Goal: Transaction & Acquisition: Obtain resource

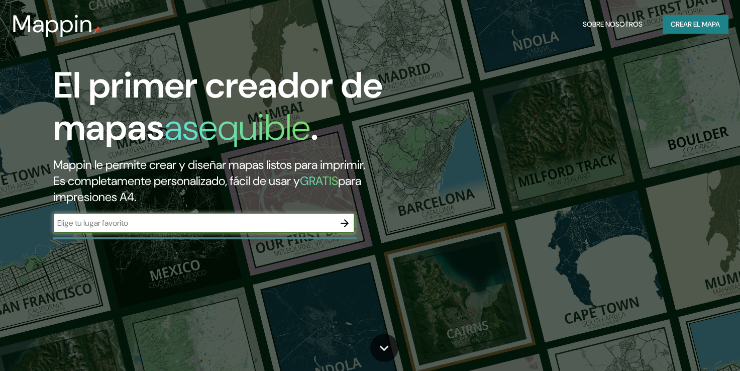
click at [153, 225] on input "text" at bounding box center [193, 223] width 281 height 12
type input "[GEOGRAPHIC_DATA]"
click at [343, 225] on icon "button" at bounding box center [344, 223] width 12 height 12
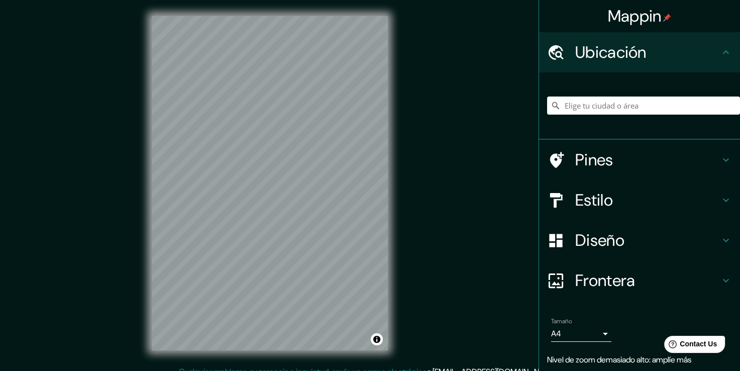
click at [621, 281] on h4 "Frontera" at bounding box center [647, 280] width 145 height 20
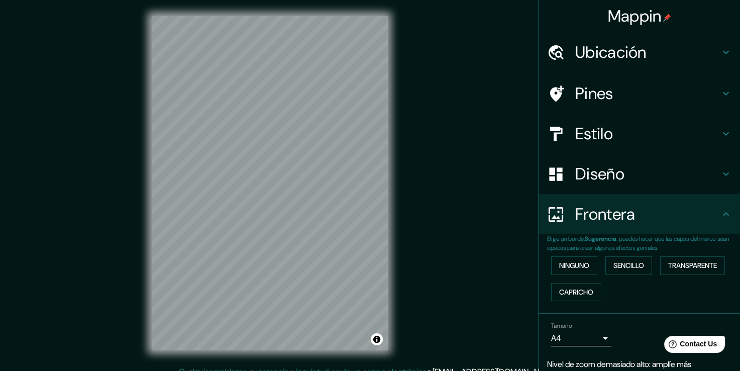
click at [605, 176] on h4 "Diseño" at bounding box center [647, 174] width 145 height 20
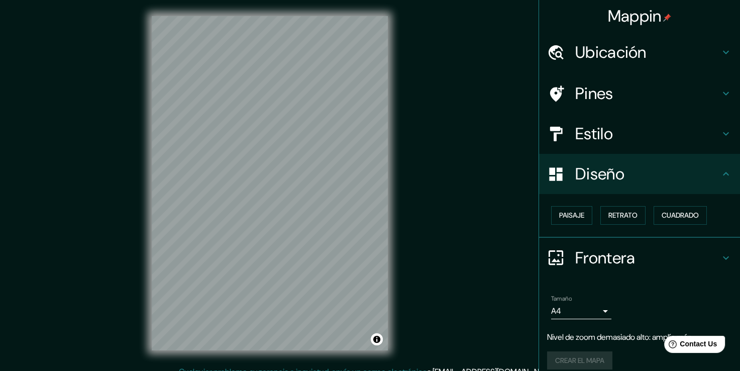
click at [605, 176] on h4 "Diseño" at bounding box center [647, 174] width 145 height 20
click at [589, 314] on body "Mappin Ubicación Pines Estilo Diseño Paisaje Retrato Cuadrado Frontera Elige un…" at bounding box center [370, 185] width 740 height 371
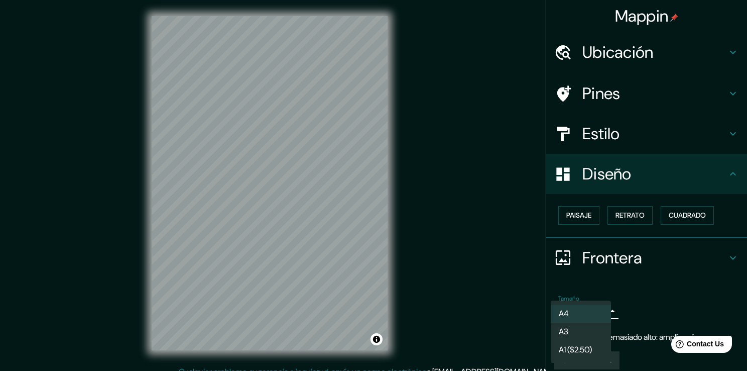
click at [588, 311] on li "A4" at bounding box center [581, 313] width 60 height 18
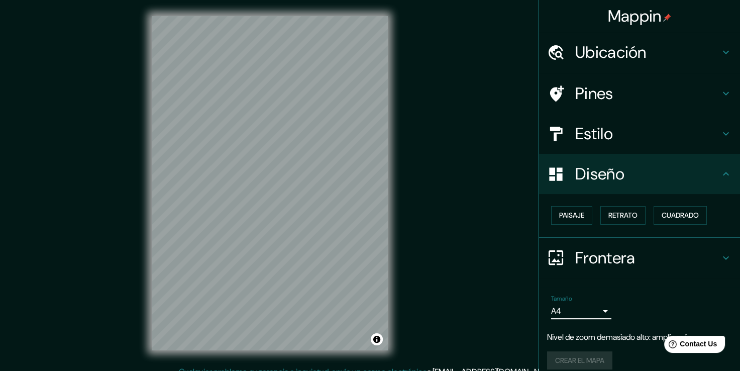
click at [589, 308] on body "Mappin Ubicación Pines Estilo Diseño Paisaje Retrato Cuadrado Frontera Elige un…" at bounding box center [370, 185] width 740 height 371
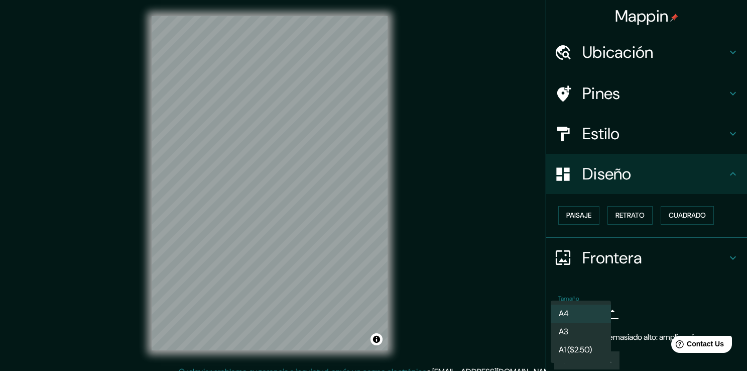
click at [589, 308] on li "A4" at bounding box center [581, 313] width 60 height 18
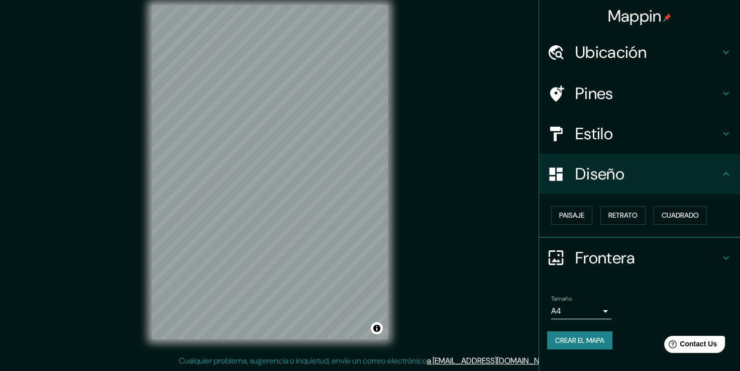
click at [644, 96] on h4 "Pines" at bounding box center [647, 93] width 145 height 20
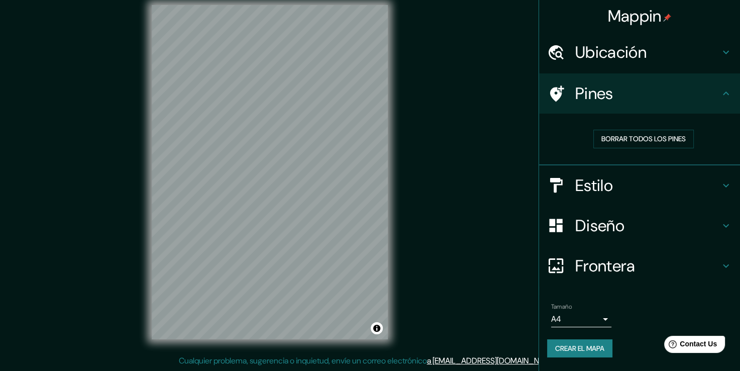
click at [641, 96] on h4 "Pines" at bounding box center [647, 93] width 145 height 20
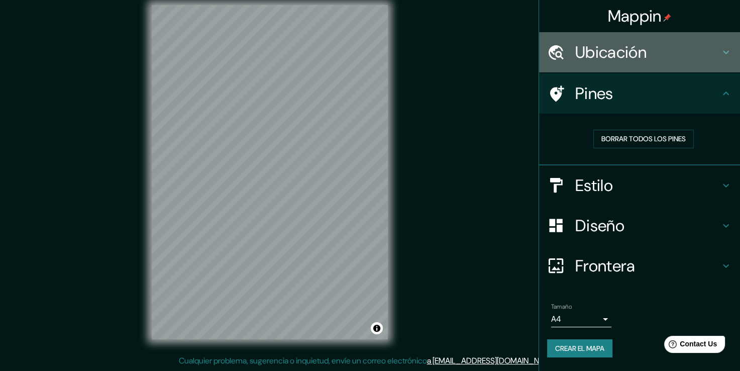
click at [654, 57] on h4 "Ubicación" at bounding box center [647, 52] width 145 height 20
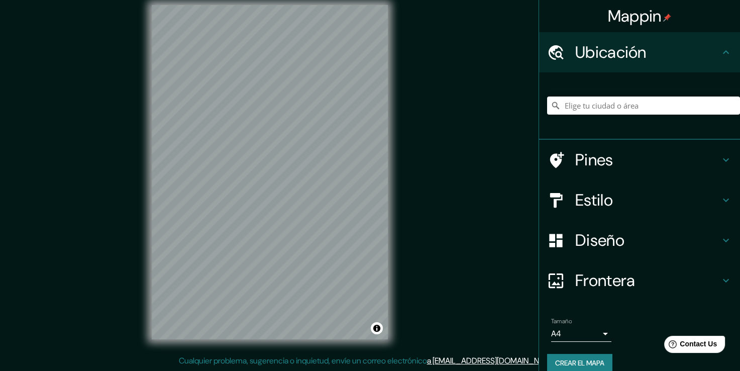
click at [651, 55] on h4 "Ubicación" at bounding box center [647, 52] width 145 height 20
click at [584, 282] on h4 "Frontera" at bounding box center [647, 280] width 145 height 20
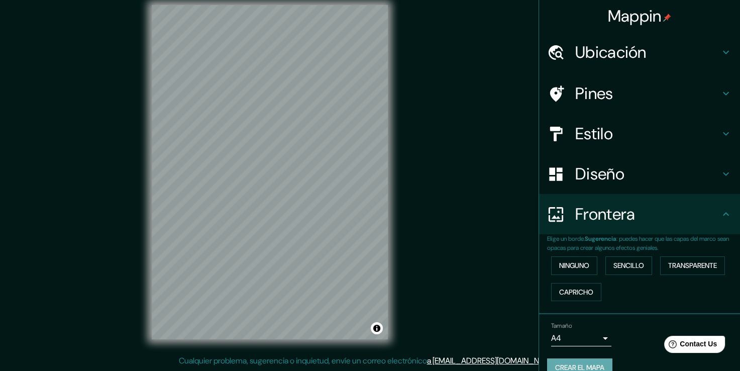
click at [581, 365] on font "Crear el mapa" at bounding box center [579, 367] width 49 height 13
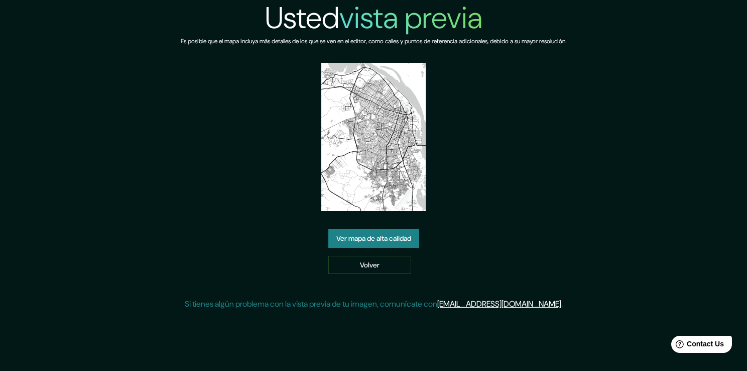
click at [384, 240] on link "Ver mapa de alta calidad" at bounding box center [373, 238] width 91 height 19
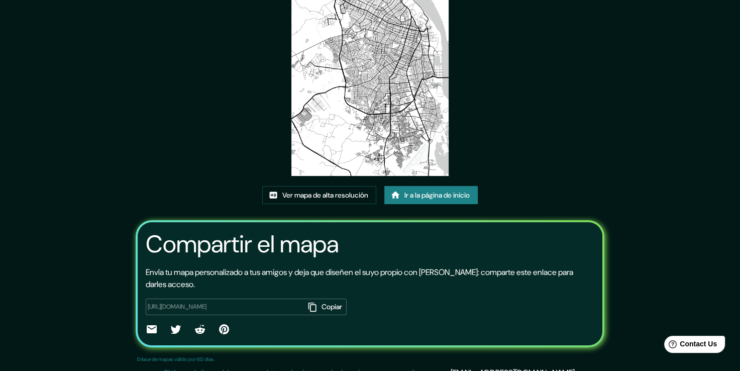
scroll to position [102, 0]
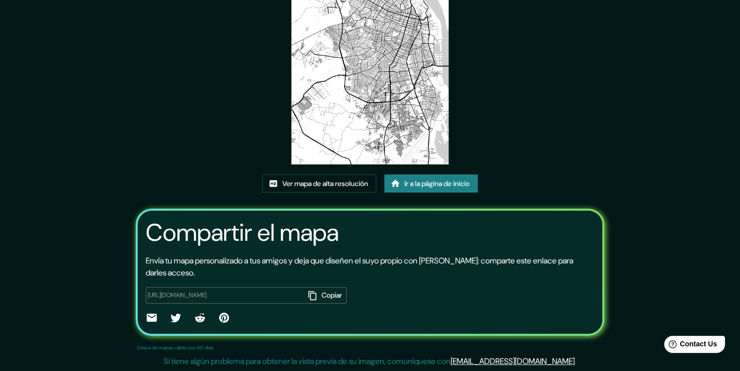
click at [321, 292] on font "Copiar" at bounding box center [331, 295] width 21 height 13
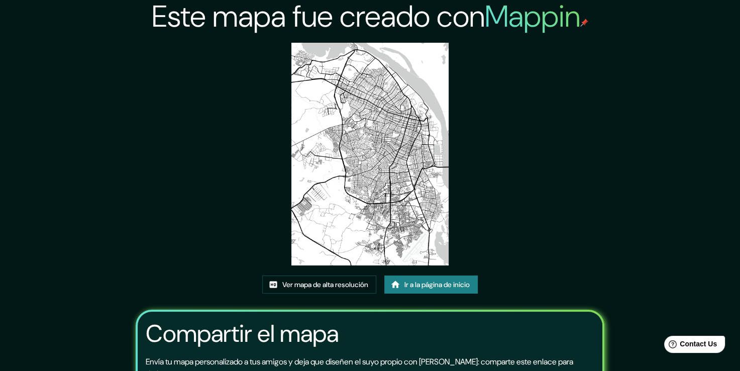
scroll to position [0, 0]
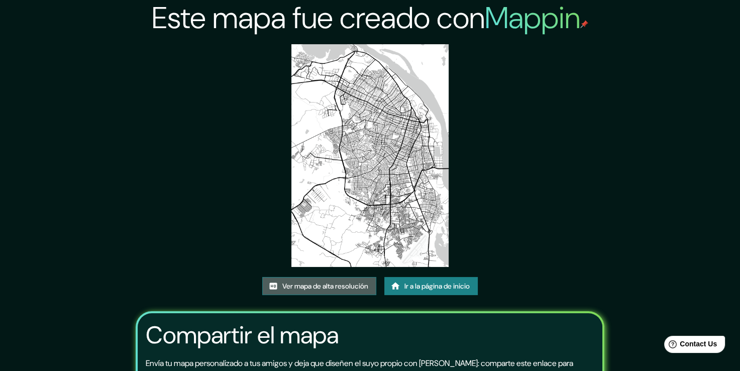
click at [302, 282] on font "Ver mapa de alta resolución" at bounding box center [325, 286] width 86 height 13
